Goal: Information Seeking & Learning: Learn about a topic

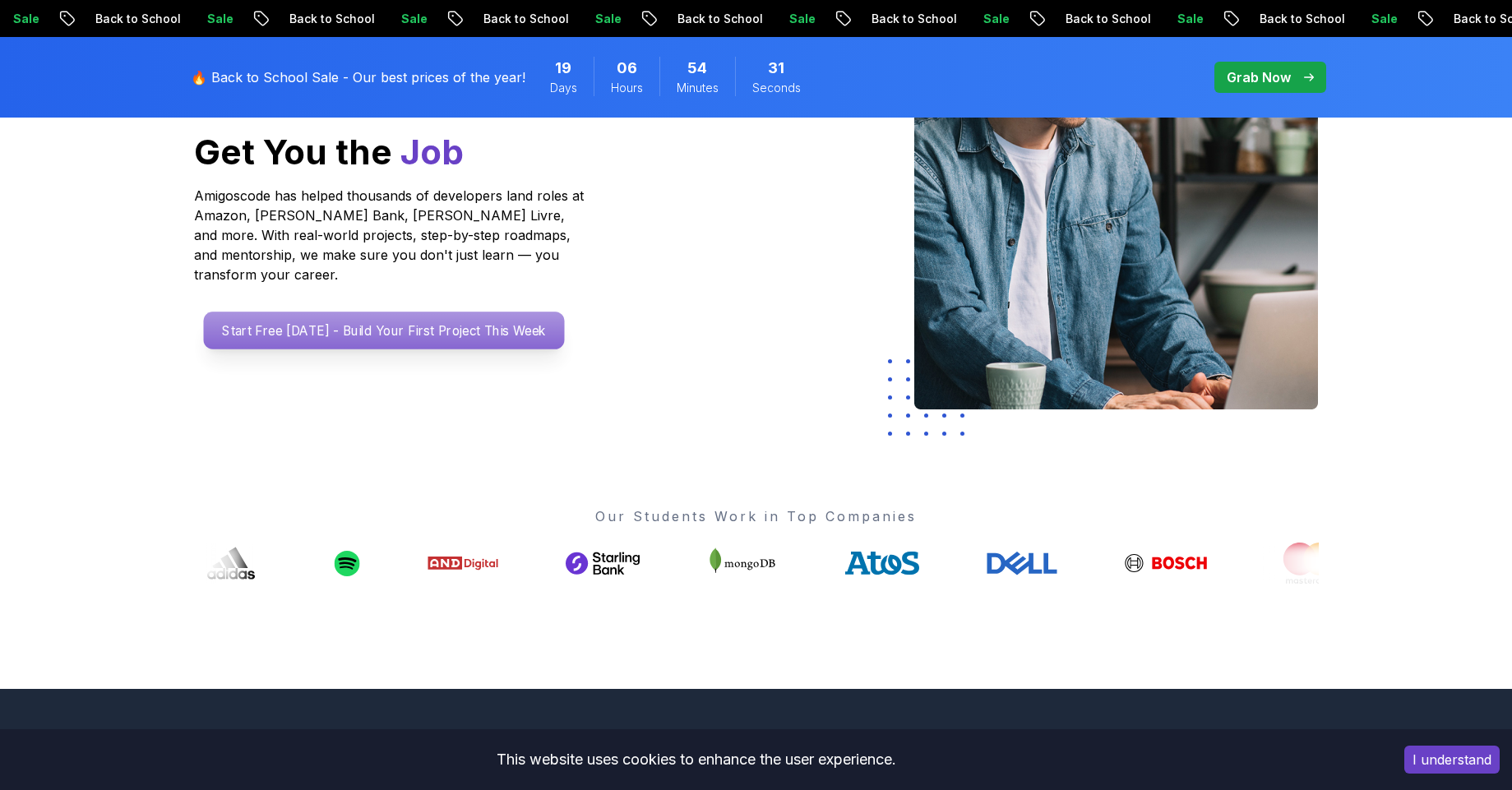
click at [431, 312] on p "Start Free Today - Build Your First Project This Week" at bounding box center [383, 330] width 361 height 37
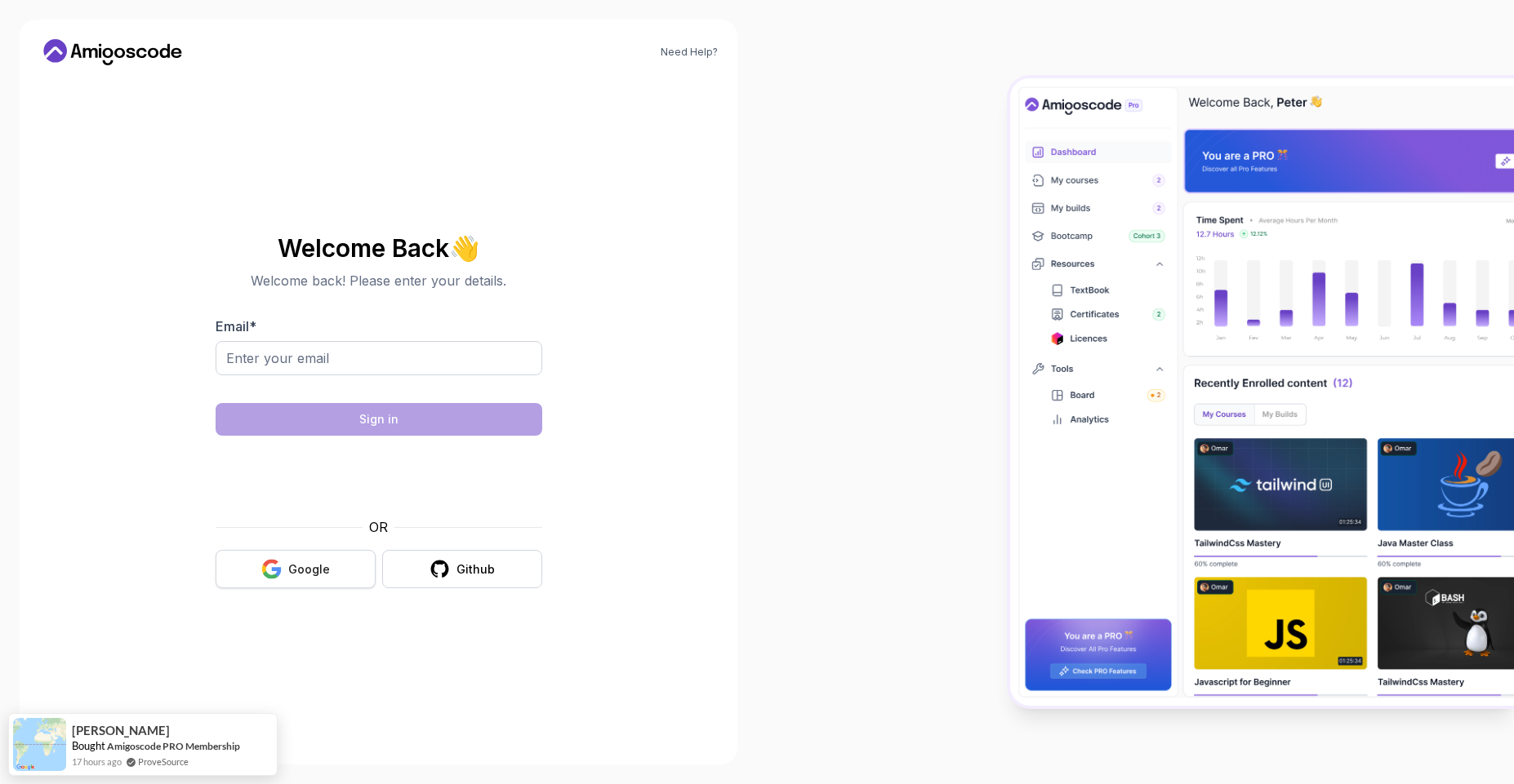
click at [304, 569] on div "Google" at bounding box center [309, 570] width 42 height 16
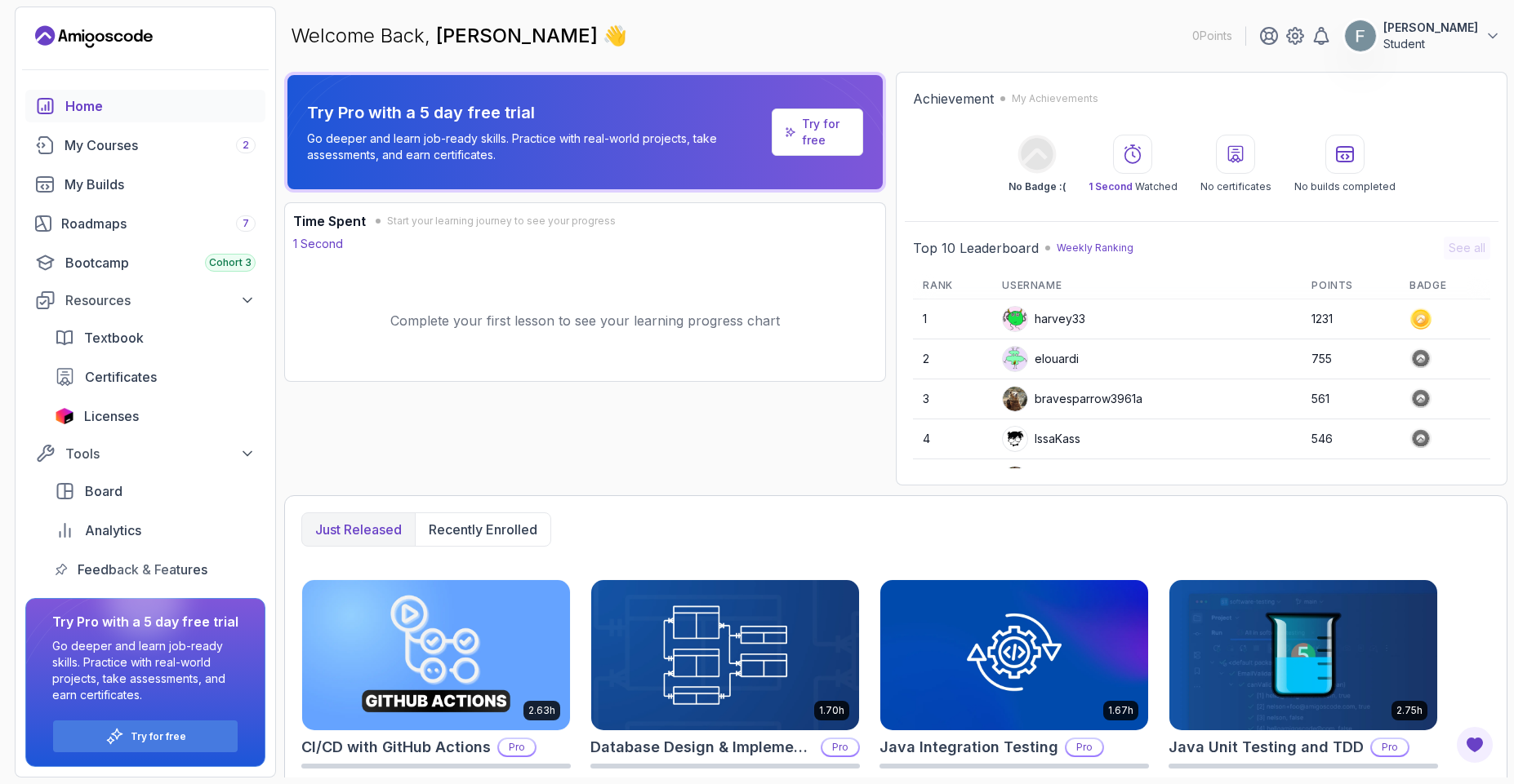
click at [106, 242] on div "Home My Courses 2 My Builds Roadmaps 7 Bootcamp Cohort 3 Resources Textbook Cer…" at bounding box center [145, 338] width 240 height 496
click at [106, 235] on link "Roadmaps 7" at bounding box center [145, 223] width 240 height 33
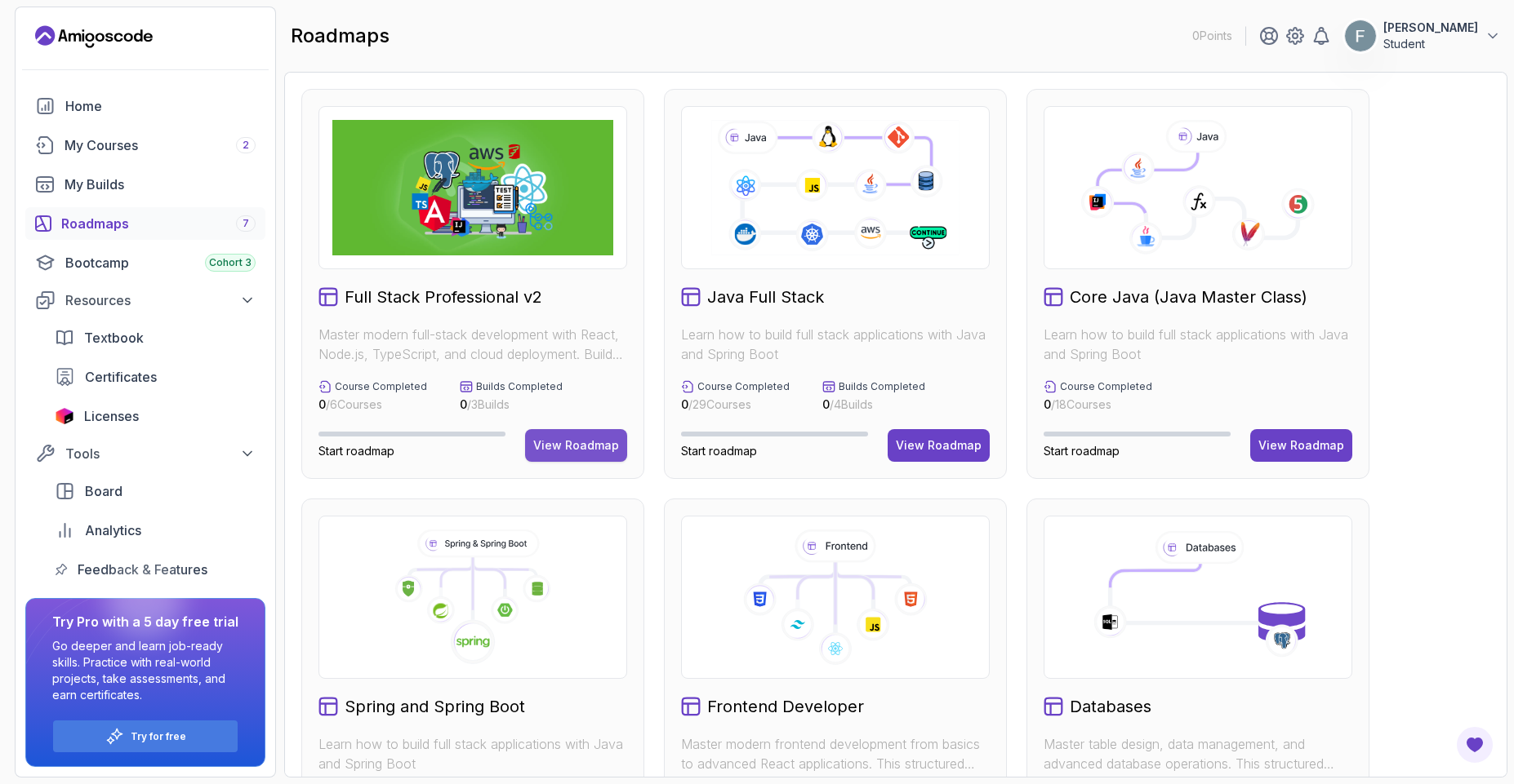
click at [572, 451] on div "View Roadmap" at bounding box center [575, 446] width 85 height 16
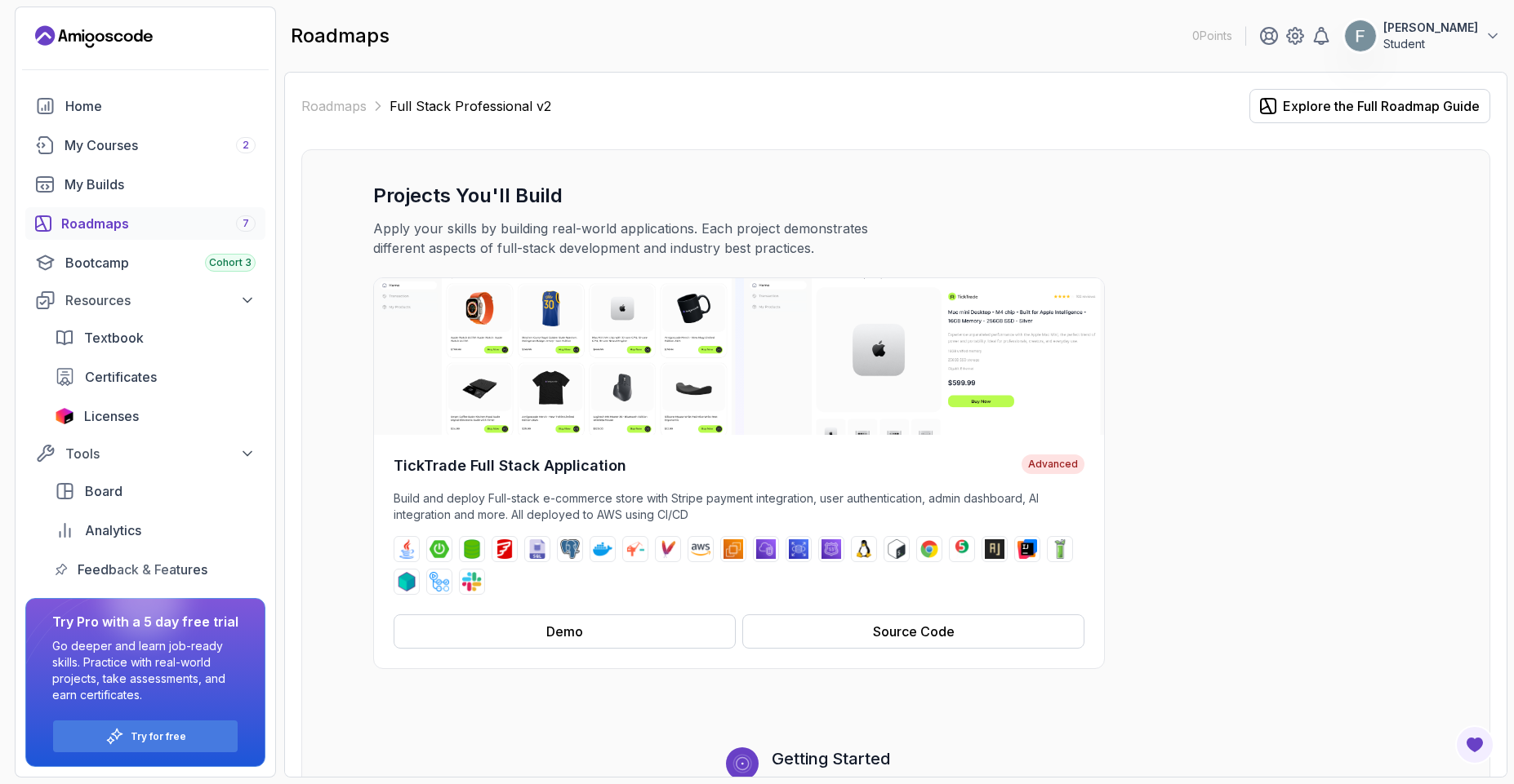
click at [86, 234] on link "Roadmaps 7" at bounding box center [145, 223] width 240 height 33
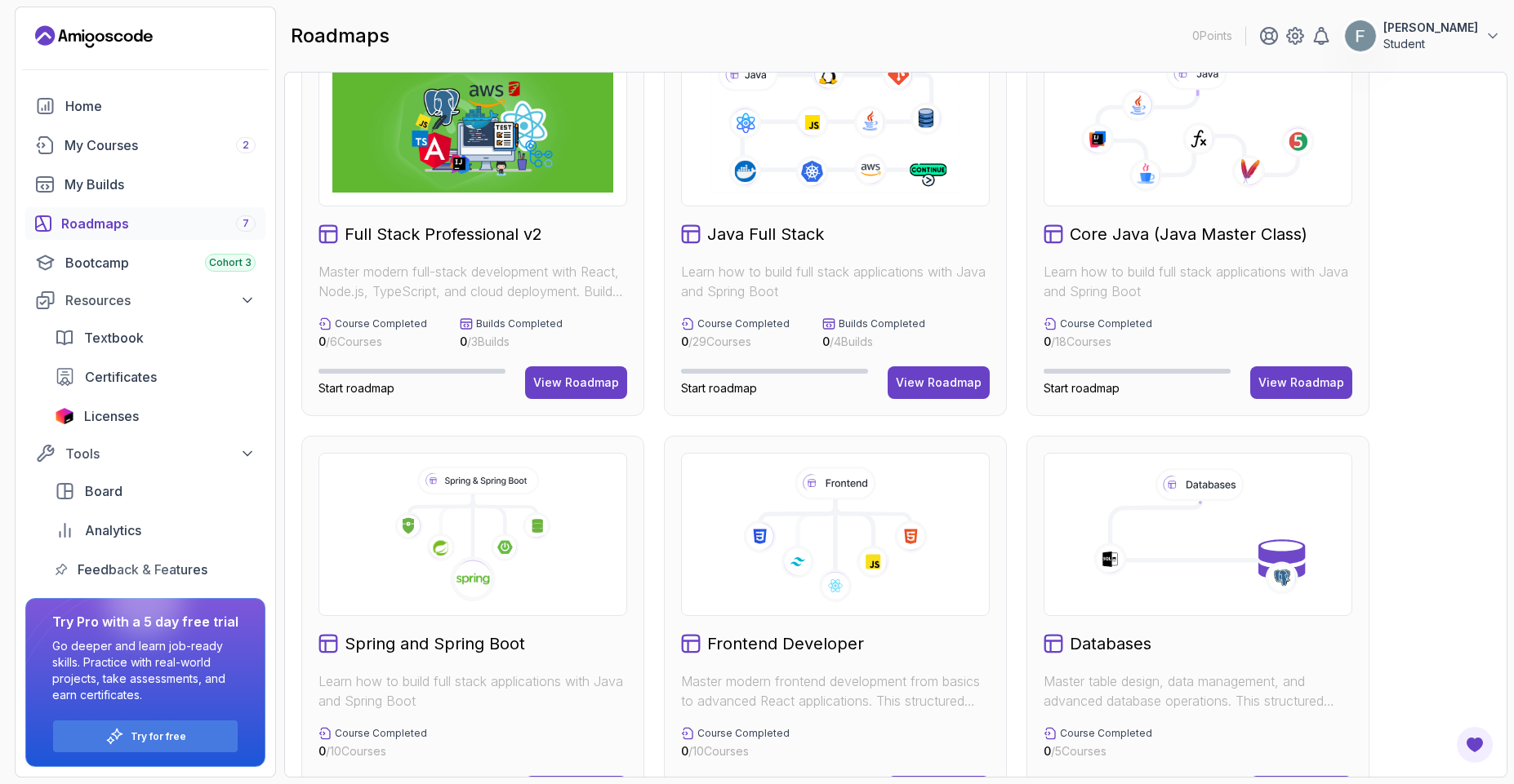
scroll to position [147, 0]
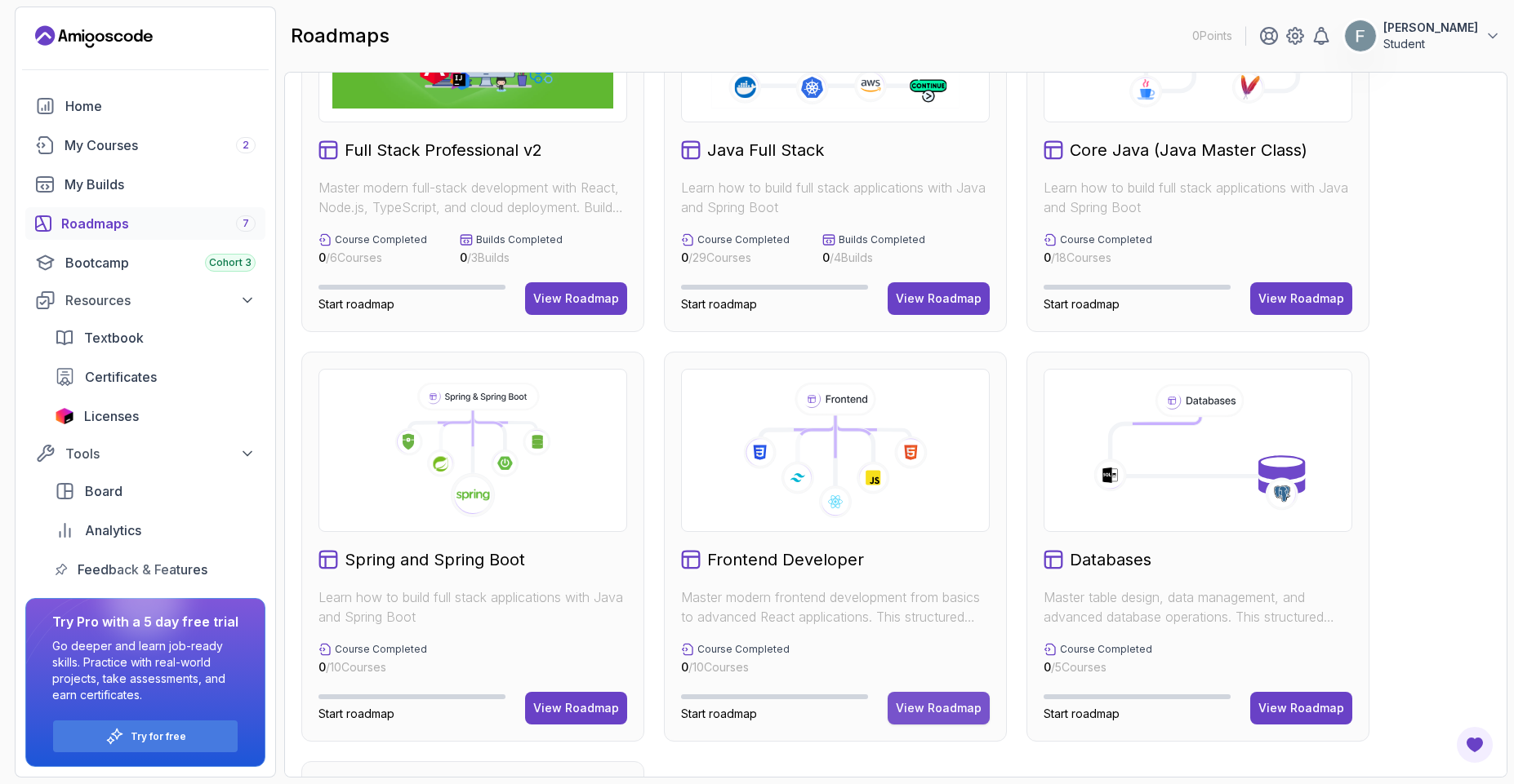
click at [946, 705] on div "View Roadmap" at bounding box center [939, 709] width 85 height 16
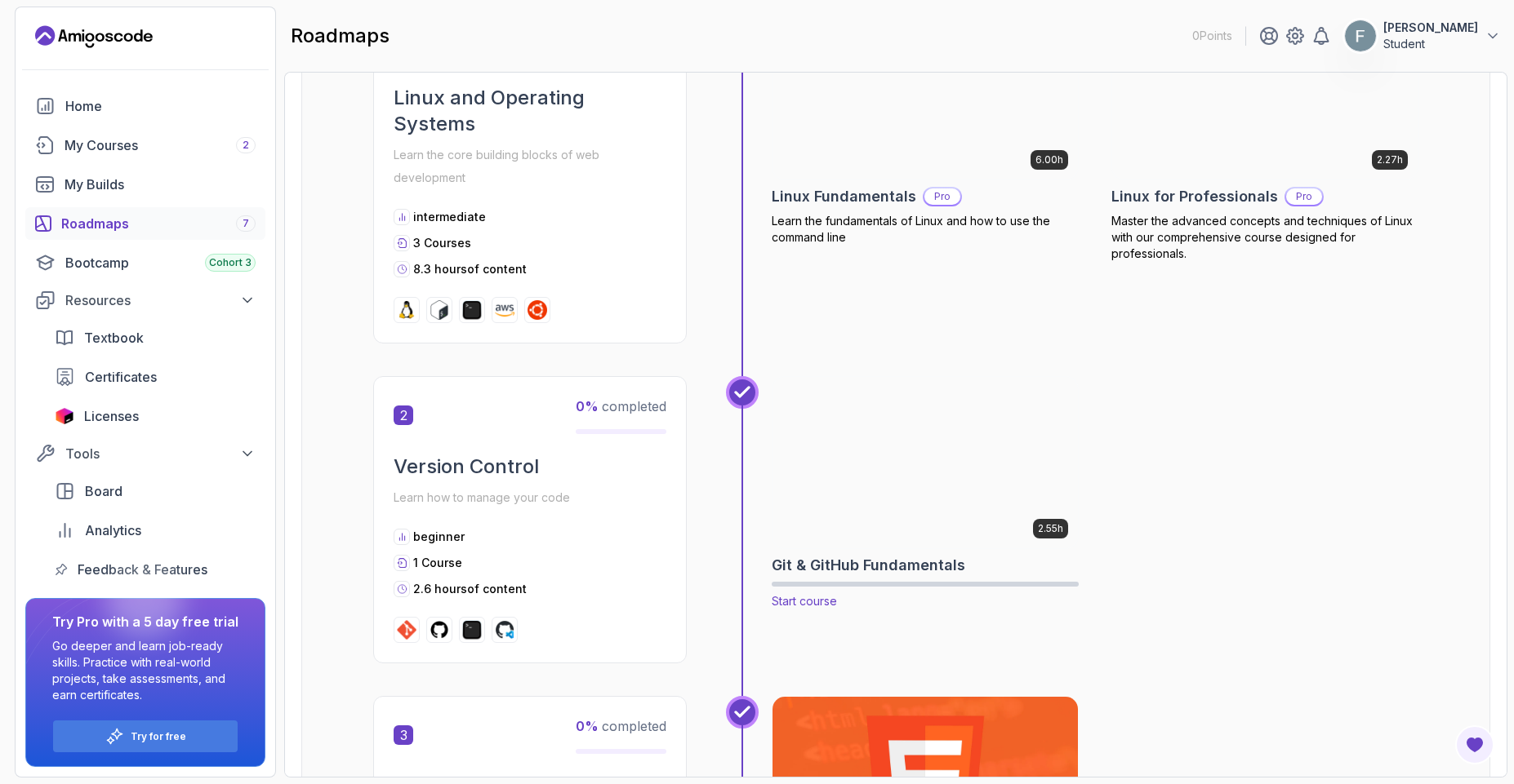
scroll to position [433, 0]
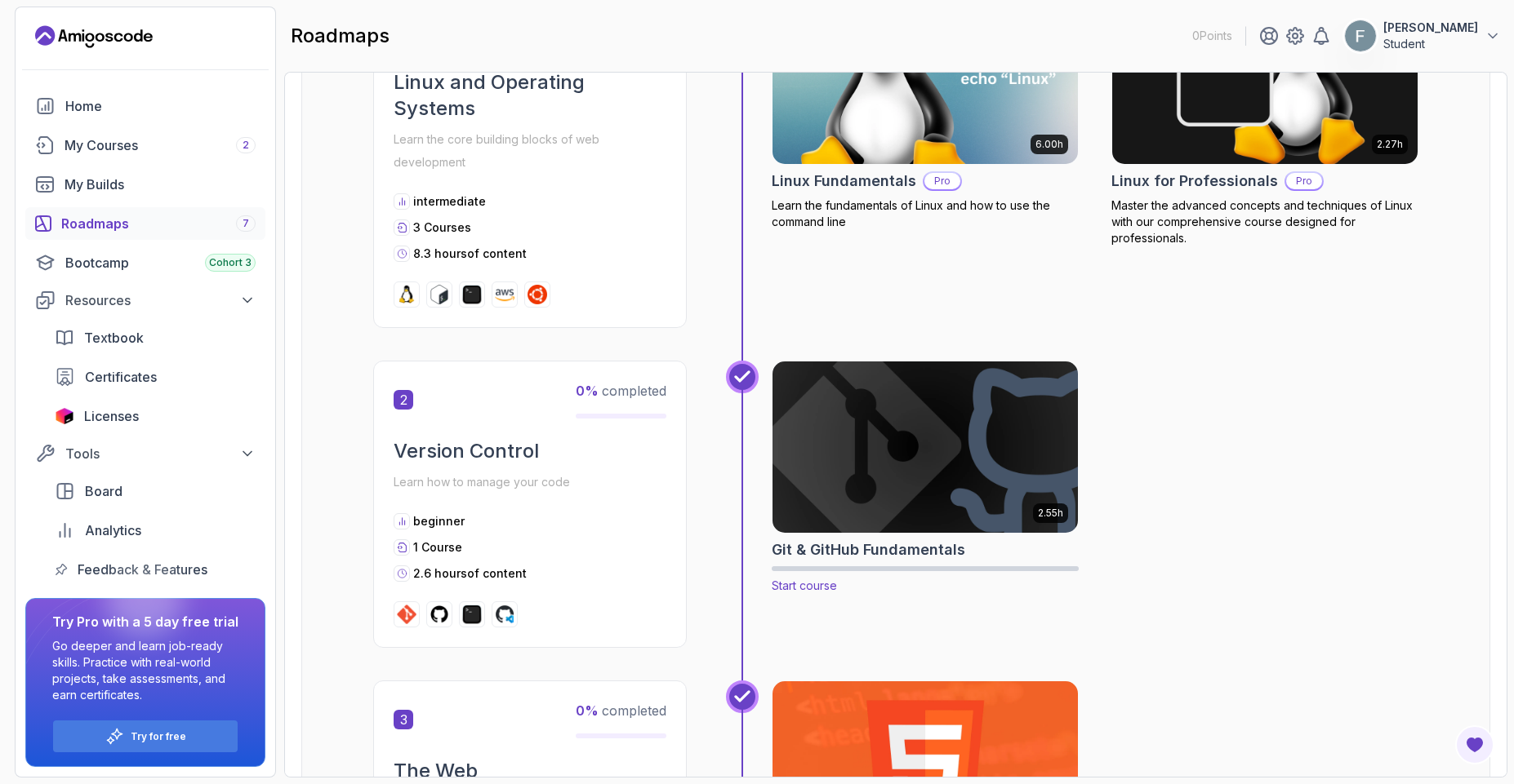
click at [916, 481] on img at bounding box center [925, 447] width 320 height 180
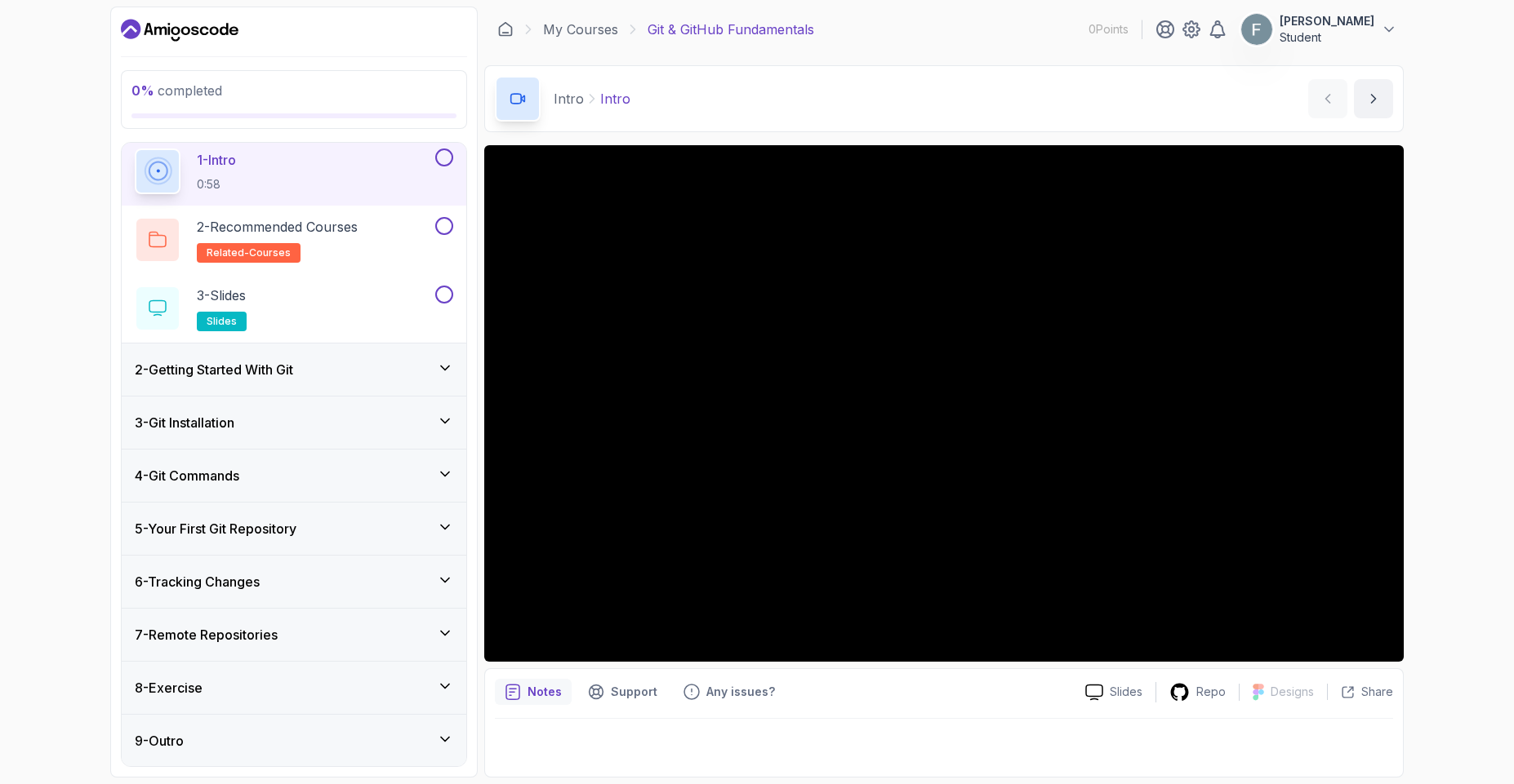
scroll to position [59, 0]
